Goal: Find specific page/section: Find specific page/section

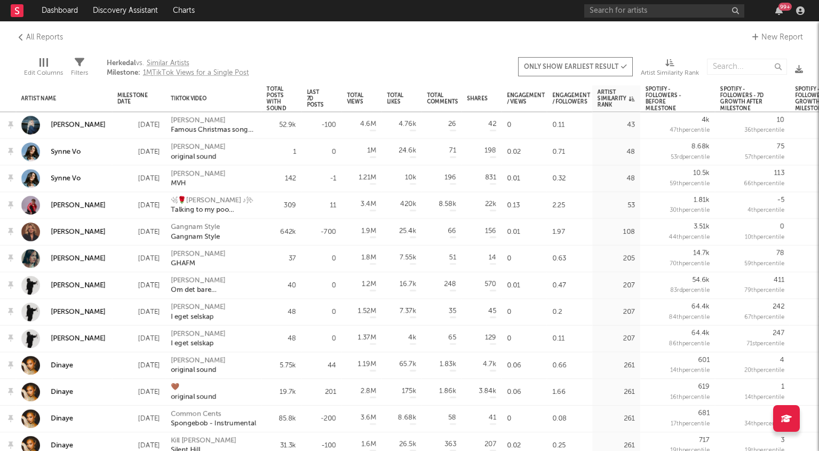
click at [19, 13] on icon at bounding box center [17, 10] width 4 height 7
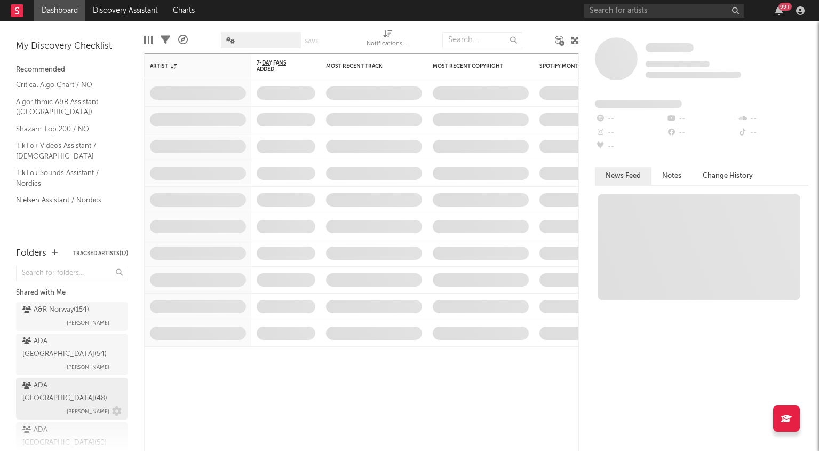
click at [67, 405] on span "[PERSON_NAME]" at bounding box center [88, 411] width 43 height 13
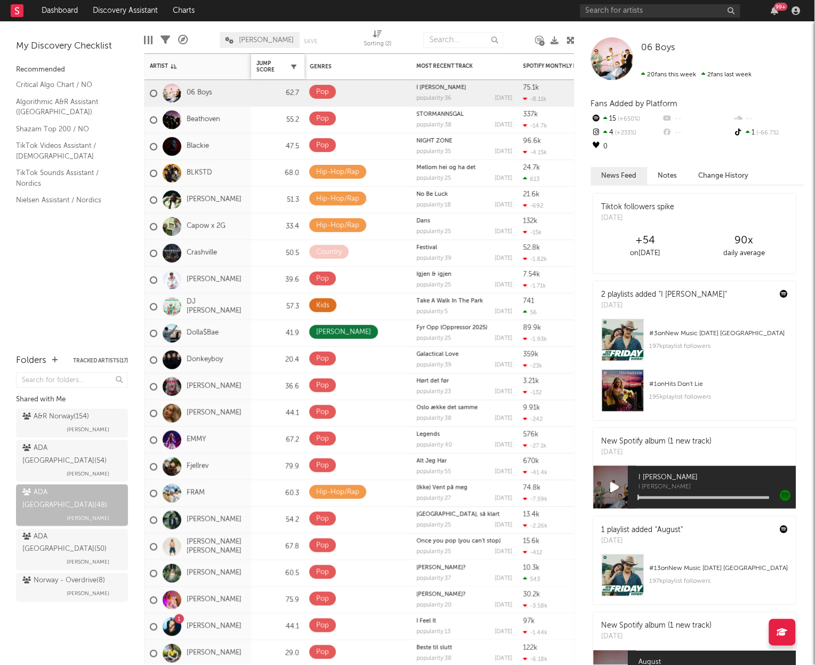
click at [293, 66] on icon "button" at bounding box center [293, 66] width 5 height 5
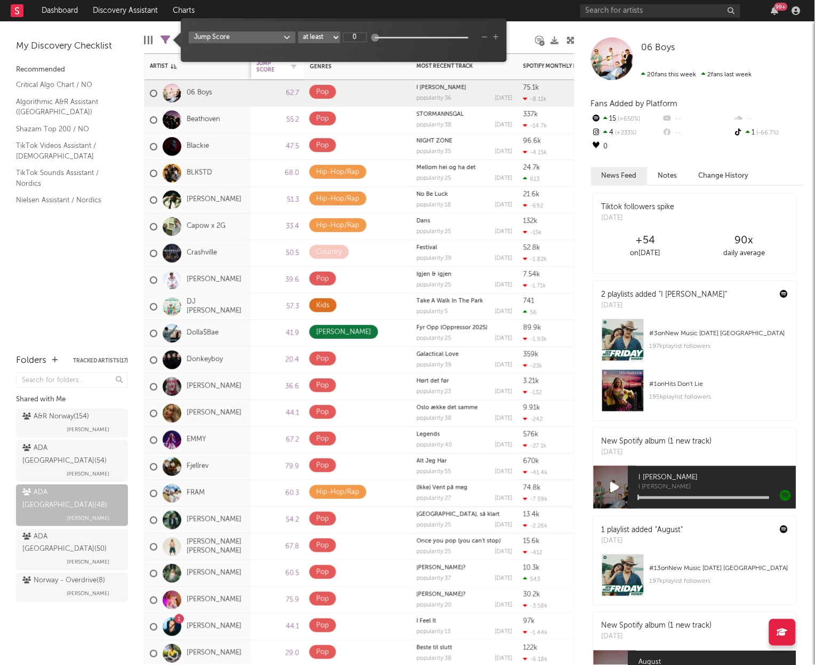
click at [272, 73] on div "Jump Score" at bounding box center [270, 66] width 27 height 13
